Goal: Navigation & Orientation: Find specific page/section

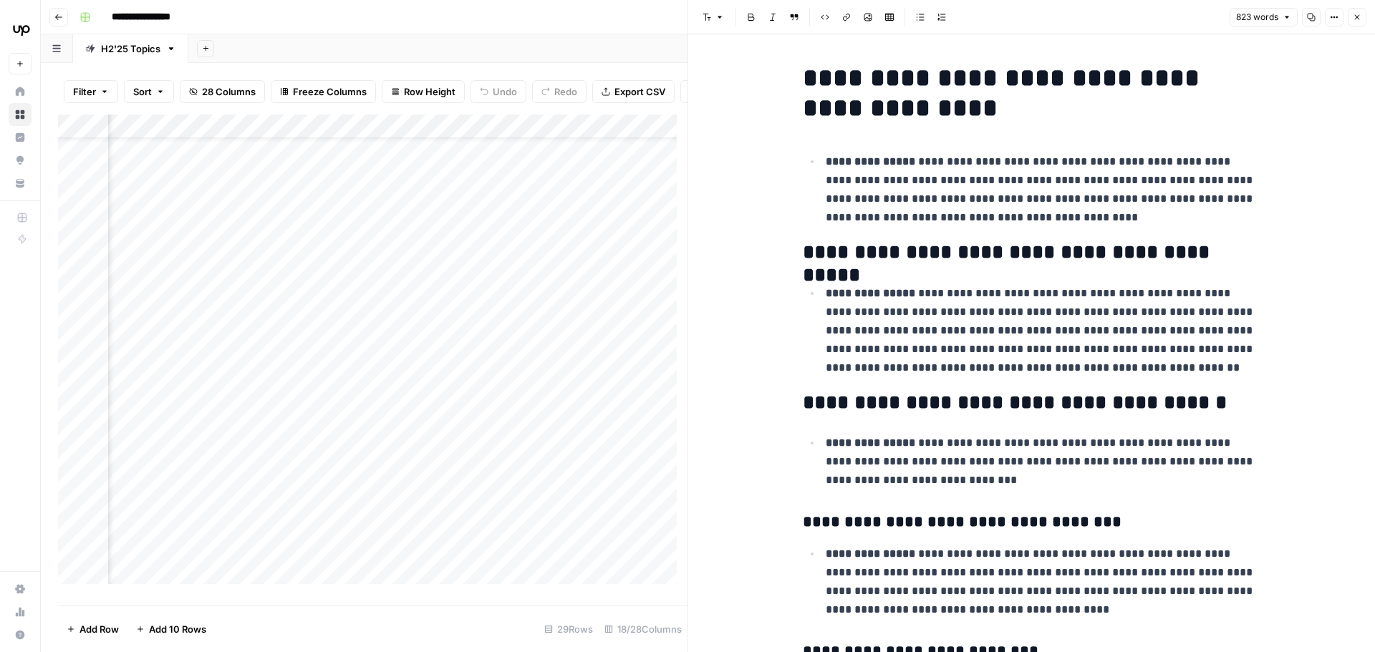
click at [1361, 17] on button "Close" at bounding box center [1357, 17] width 19 height 19
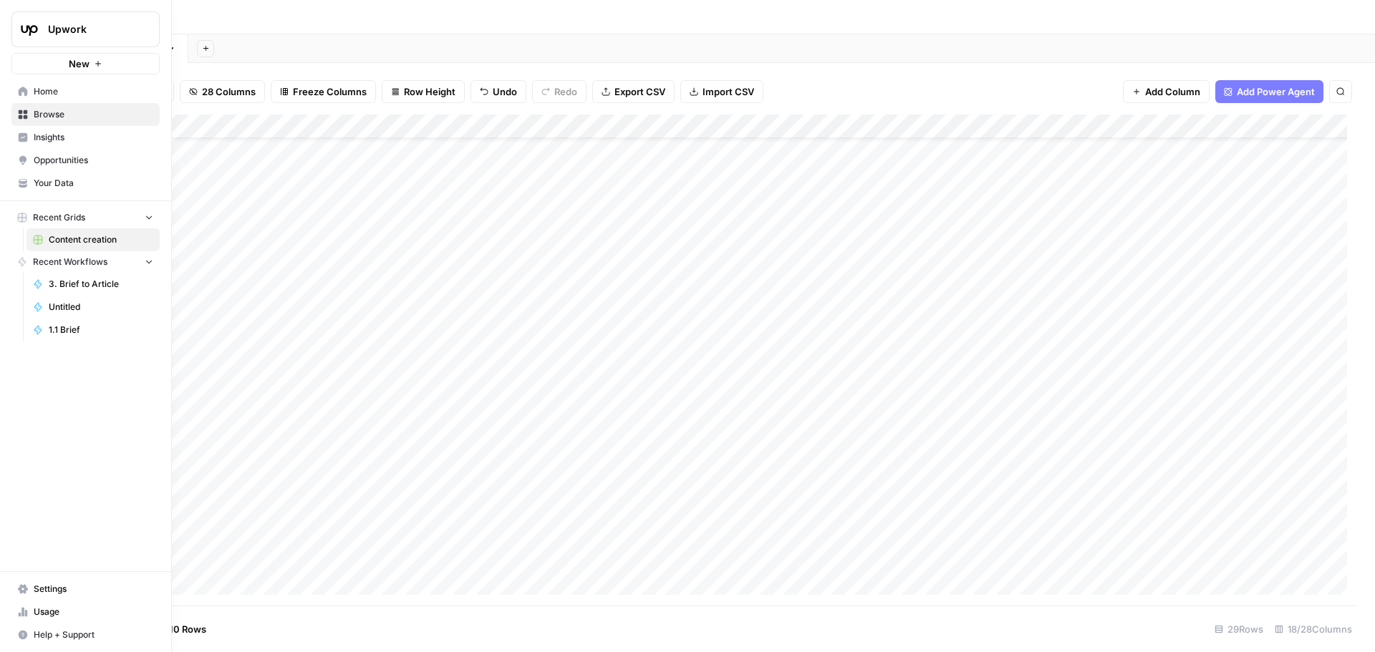
click at [31, 141] on link "Insights" at bounding box center [85, 137] width 148 height 23
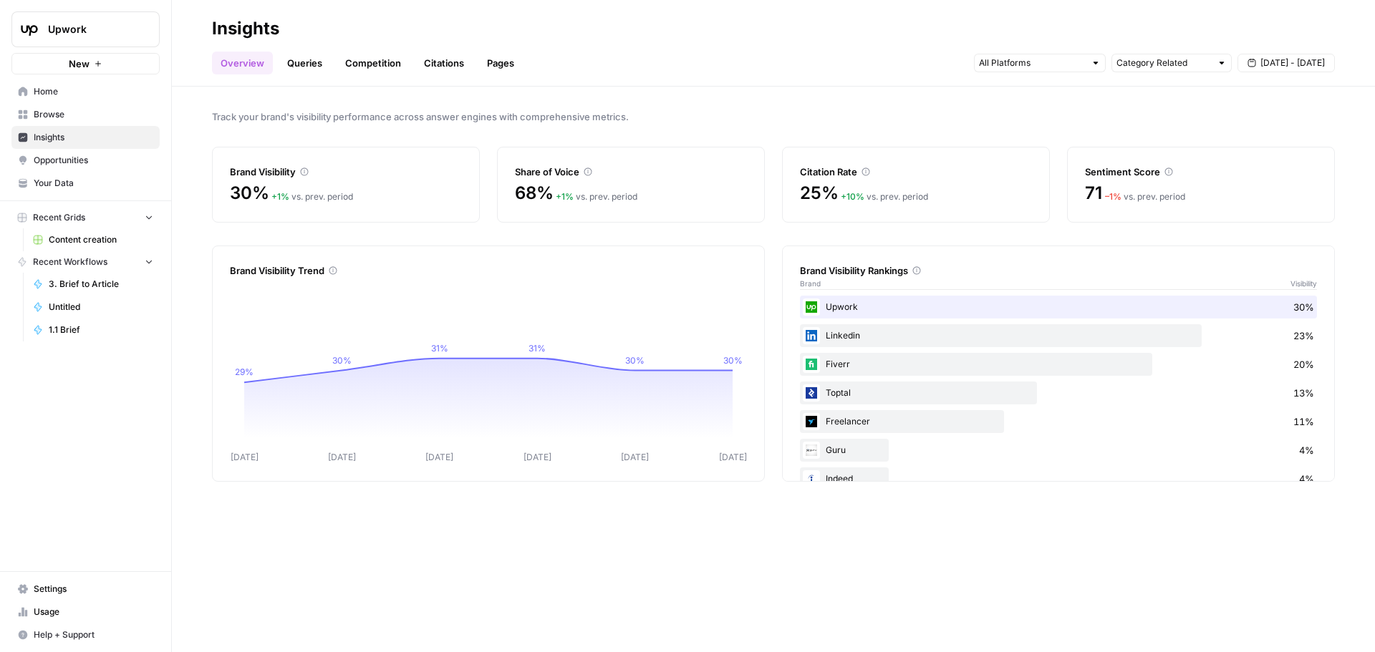
click at [386, 64] on link "Competition" at bounding box center [373, 63] width 73 height 23
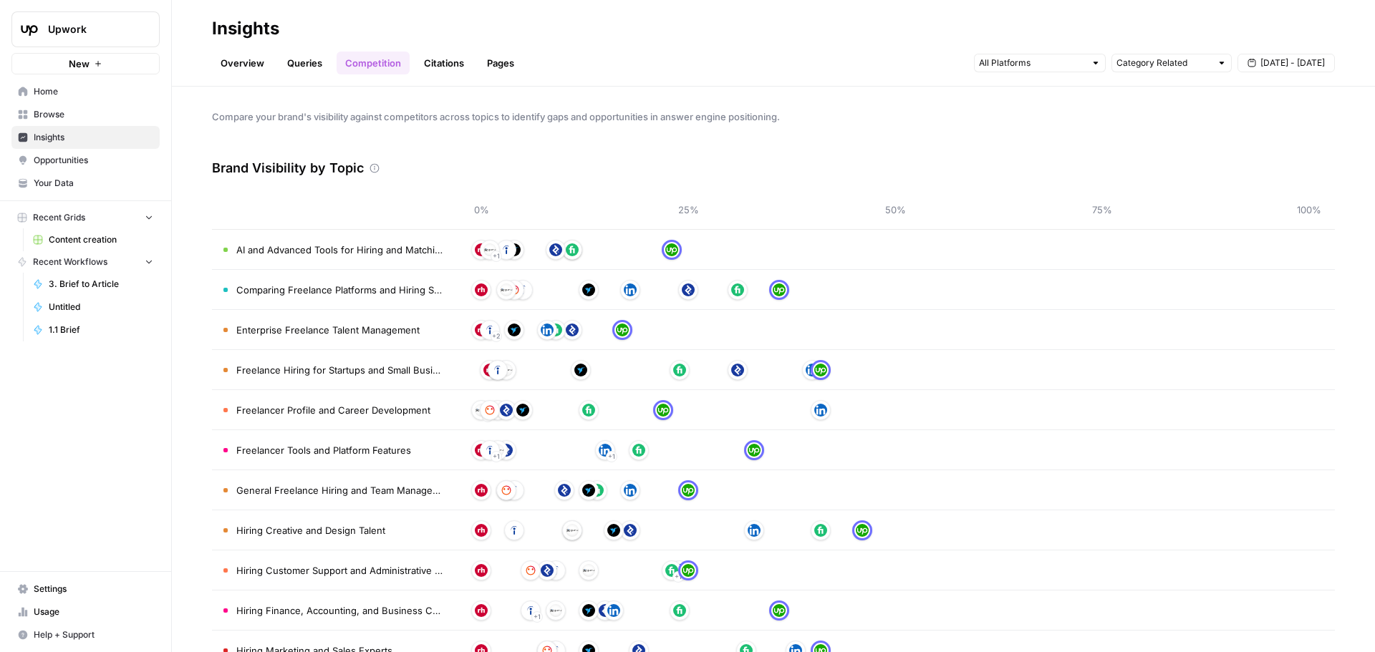
click at [91, 163] on span "Opportunities" at bounding box center [94, 160] width 120 height 13
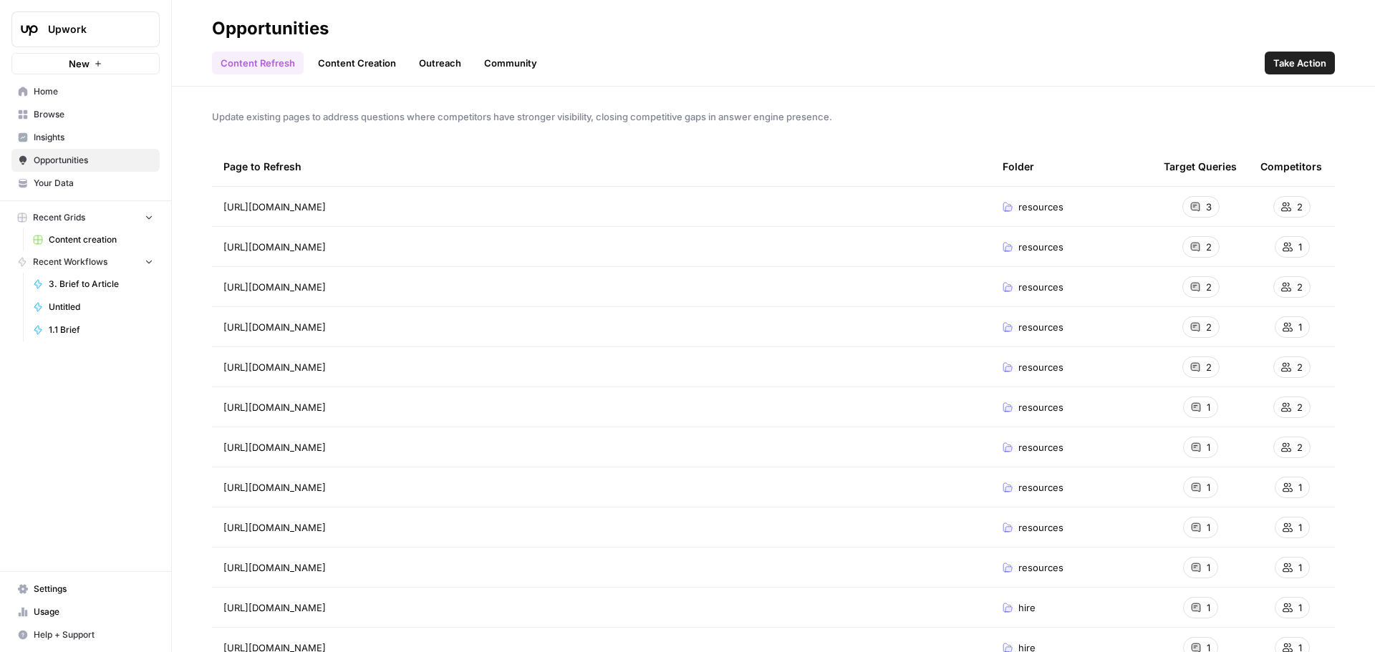
click at [526, 62] on link "Community" at bounding box center [510, 63] width 70 height 23
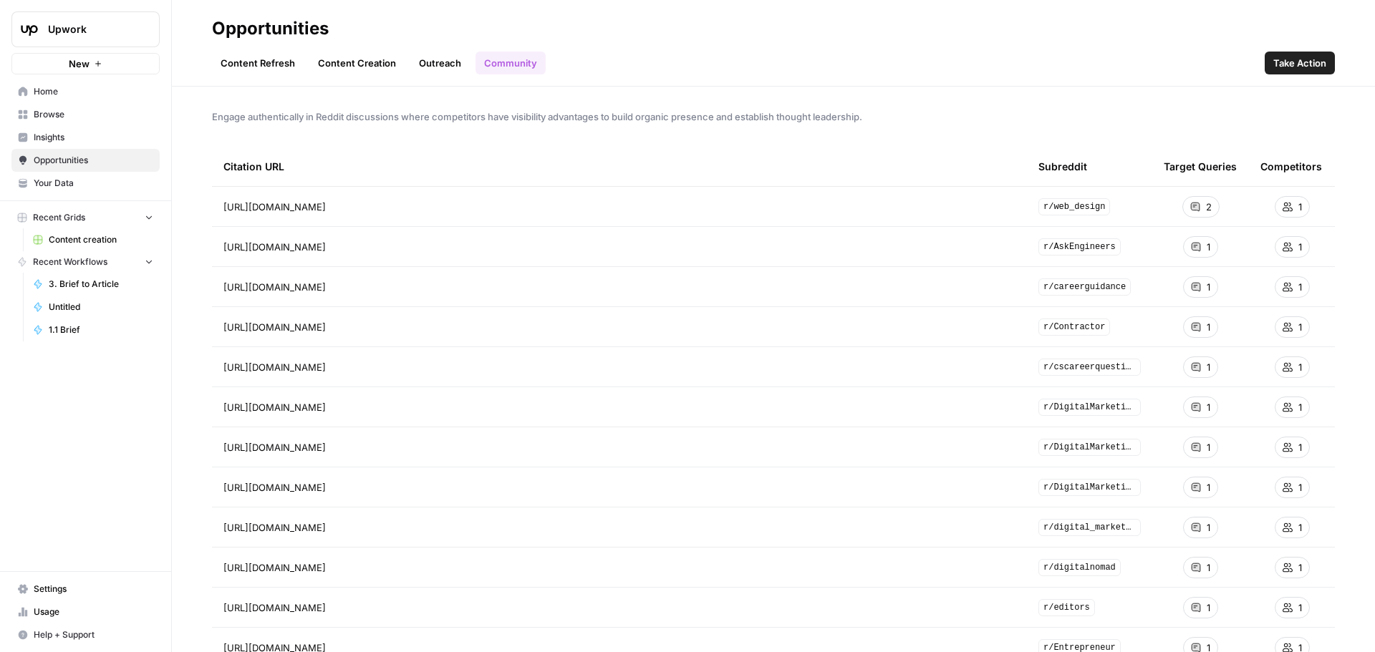
click at [368, 69] on link "Content Creation" at bounding box center [356, 63] width 95 height 23
